Goal: Transaction & Acquisition: Subscribe to service/newsletter

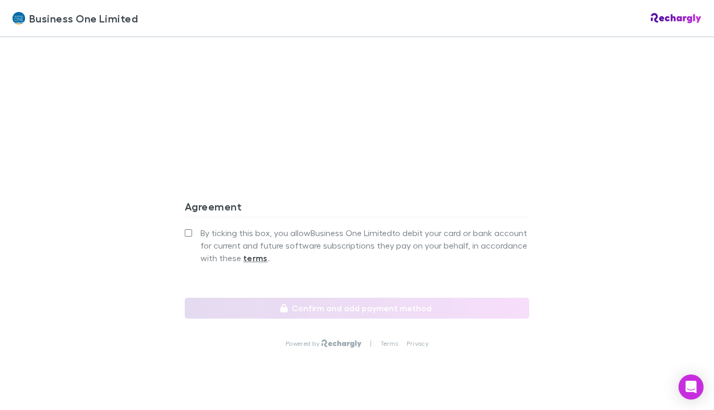
scroll to position [941, 0]
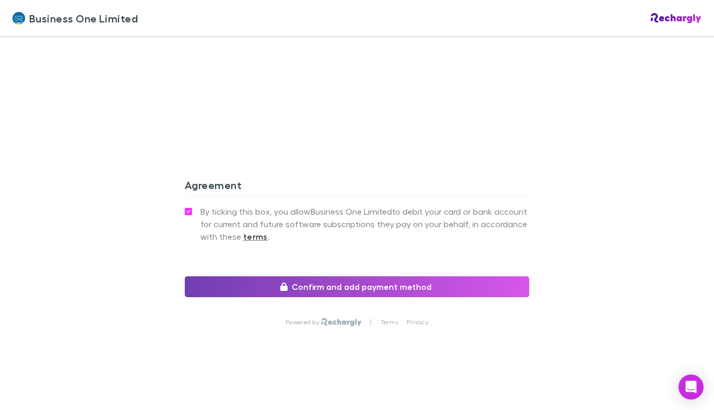
click at [408, 285] on button "Confirm and add payment method" at bounding box center [357, 286] width 344 height 21
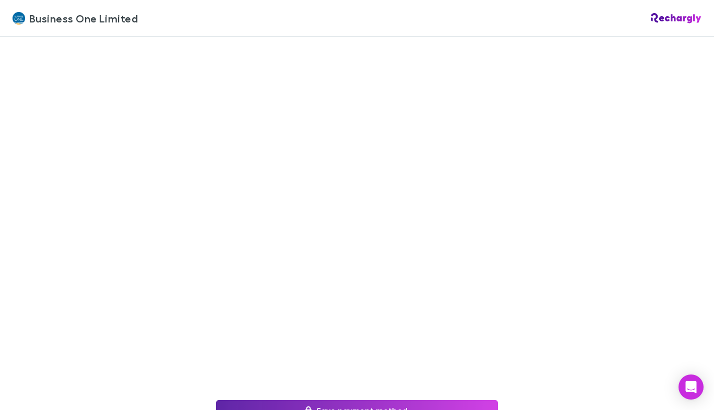
scroll to position [111, 0]
click at [571, 191] on div "Back to agreement Save payment method Powered by | Terms Privacy" at bounding box center [357, 223] width 714 height 373
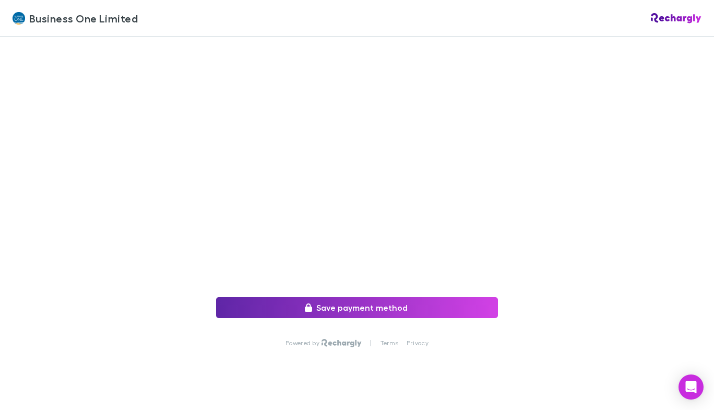
scroll to position [221, 0]
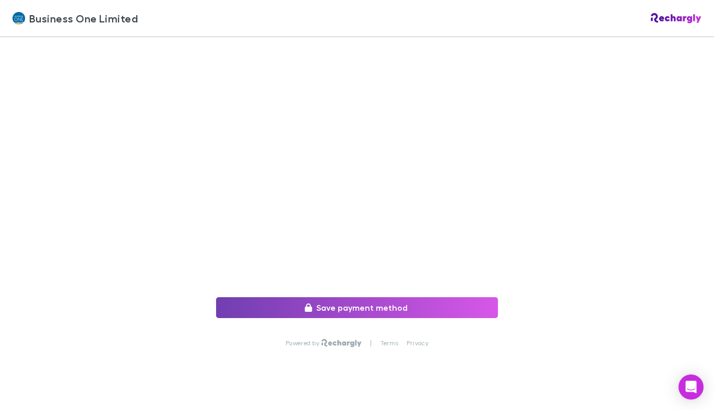
click at [386, 300] on button "Save payment method" at bounding box center [357, 307] width 282 height 21
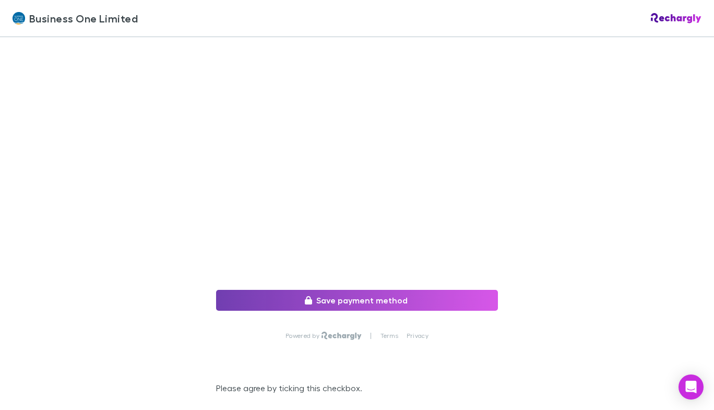
click at [369, 302] on button "Save payment method" at bounding box center [357, 300] width 282 height 21
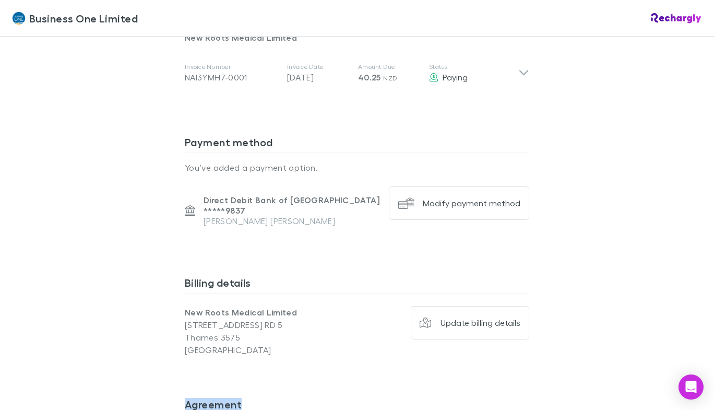
scroll to position [780, 0]
